Goal: Use online tool/utility

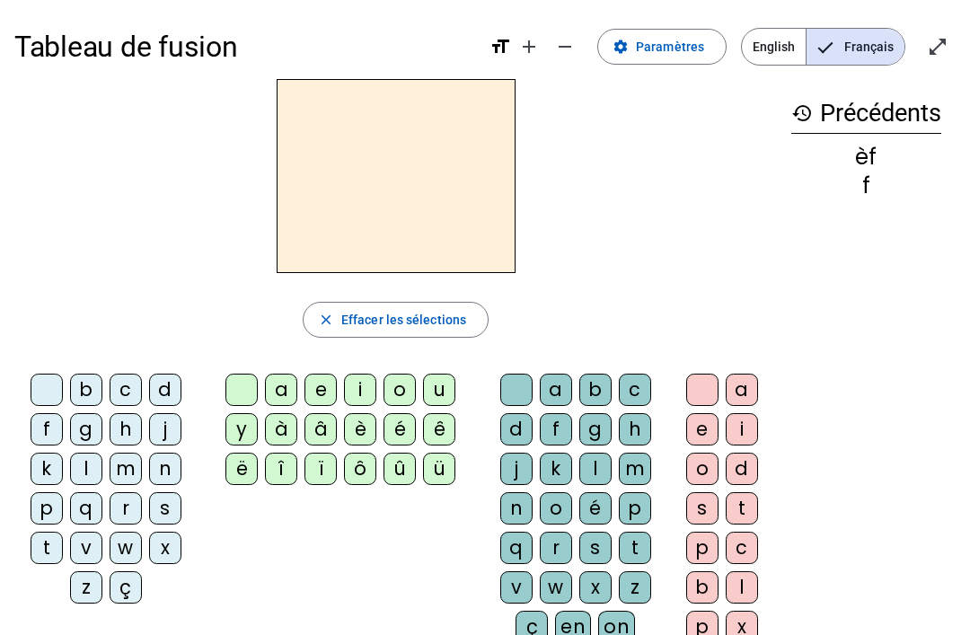
scroll to position [45, 0]
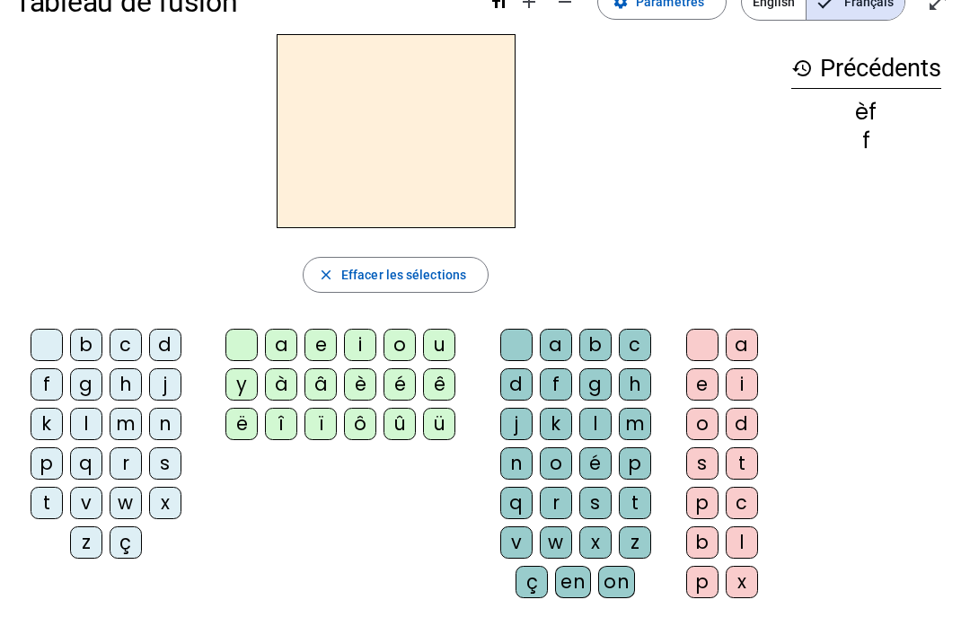
click at [756, 345] on div "a" at bounding box center [741, 345] width 32 height 32
click at [693, 381] on div "e" at bounding box center [702, 384] width 32 height 32
click at [728, 392] on div "i" at bounding box center [741, 384] width 32 height 32
click at [624, 343] on div "c" at bounding box center [635, 345] width 32 height 32
click at [415, 351] on div "o" at bounding box center [399, 345] width 32 height 32
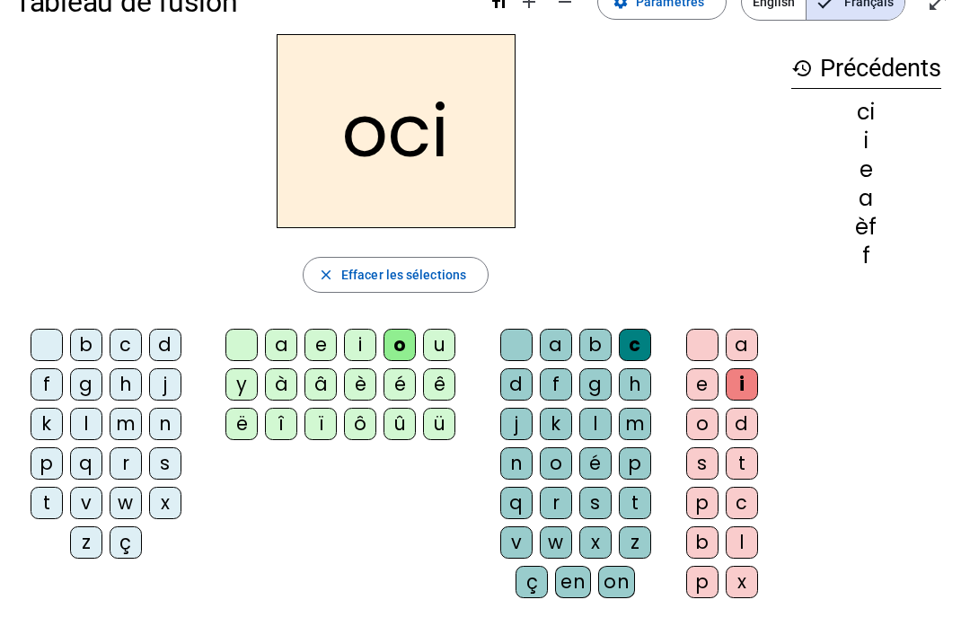
click at [79, 347] on div "b" at bounding box center [86, 345] width 32 height 32
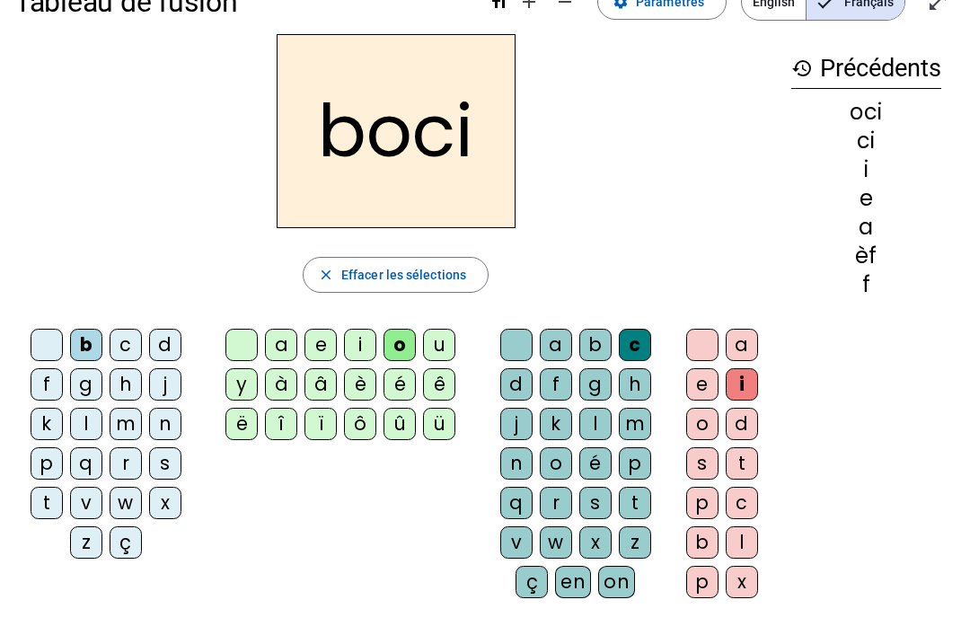
click at [320, 283] on span "button" at bounding box center [395, 274] width 184 height 43
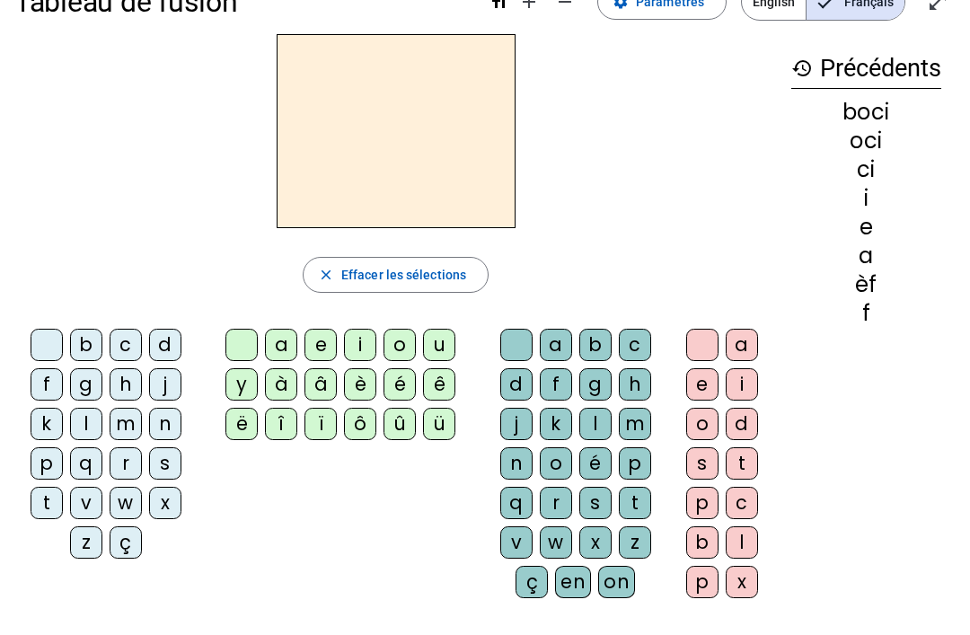
click at [787, 67] on div "history Précédents boci oci ci i e a èf f" at bounding box center [866, 308] width 179 height 549
click at [802, 67] on mat-icon "history" at bounding box center [802, 68] width 22 height 22
click at [744, 347] on div "a" at bounding box center [741, 345] width 32 height 32
click at [639, 421] on div "m" at bounding box center [635, 424] width 32 height 32
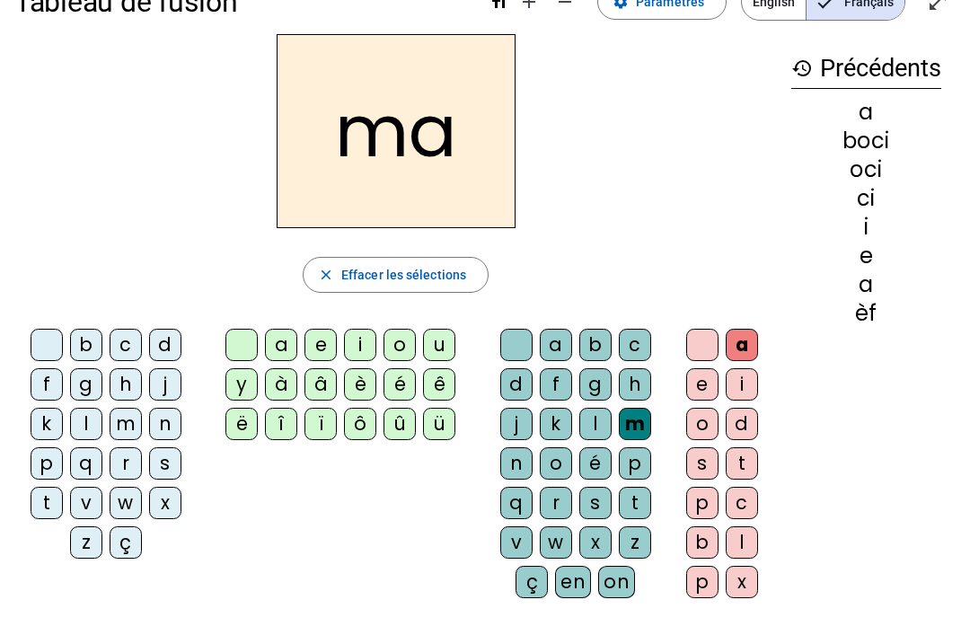
click at [443, 341] on div "u" at bounding box center [439, 345] width 32 height 32
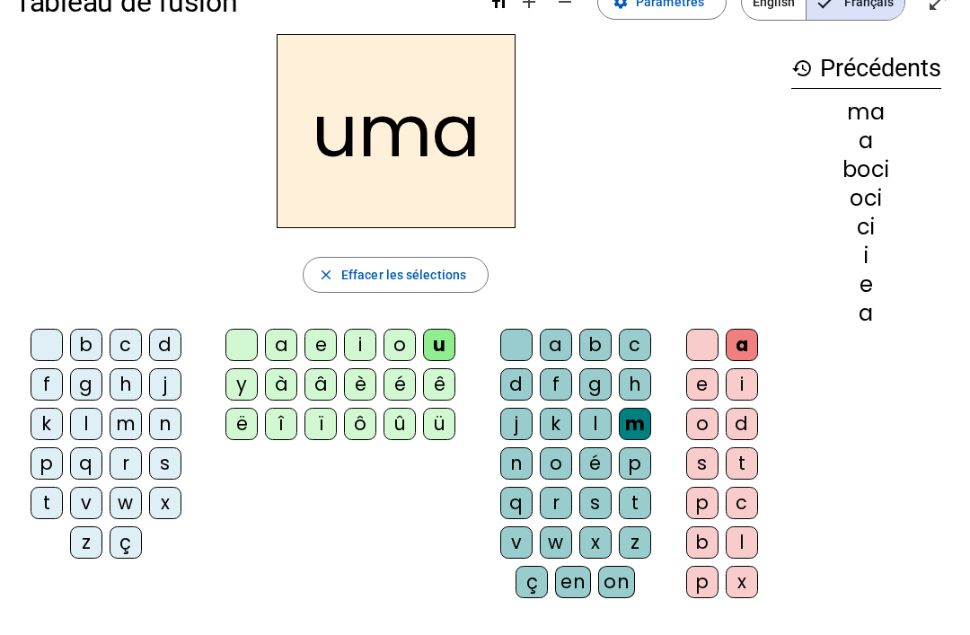
click at [161, 499] on div "x" at bounding box center [165, 503] width 32 height 32
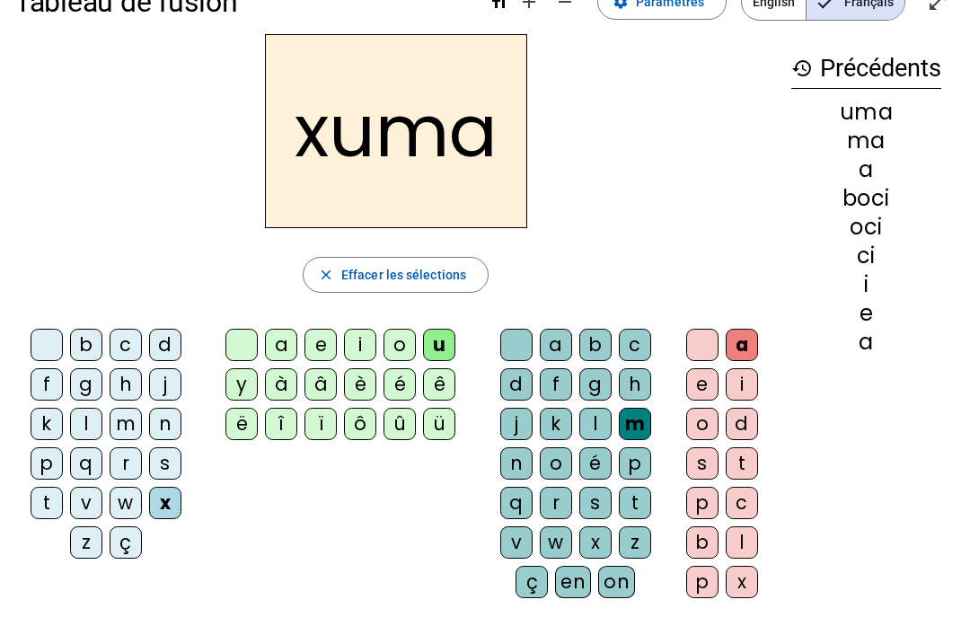
click at [421, 272] on span "Effacer les sélections" at bounding box center [403, 275] width 125 height 22
